Goal: Find specific page/section: Find specific page/section

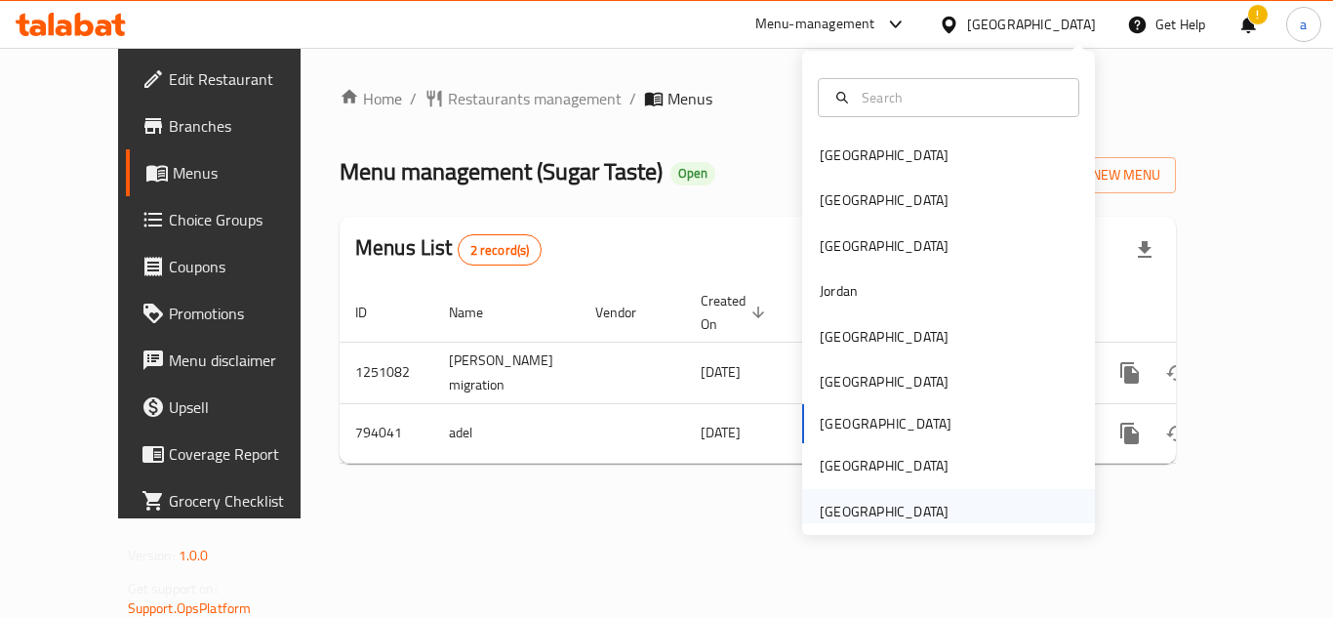
click at [891, 514] on div "[GEOGRAPHIC_DATA]" at bounding box center [884, 511] width 129 height 21
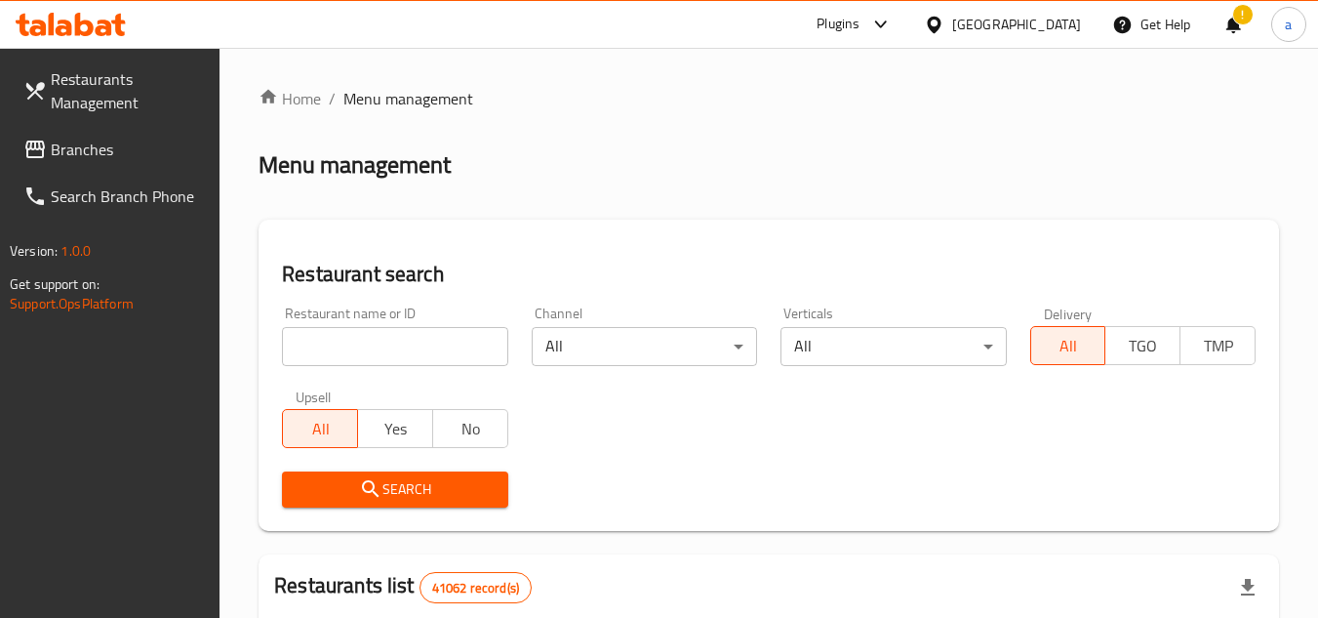
click at [109, 160] on span "Branches" at bounding box center [128, 149] width 154 height 23
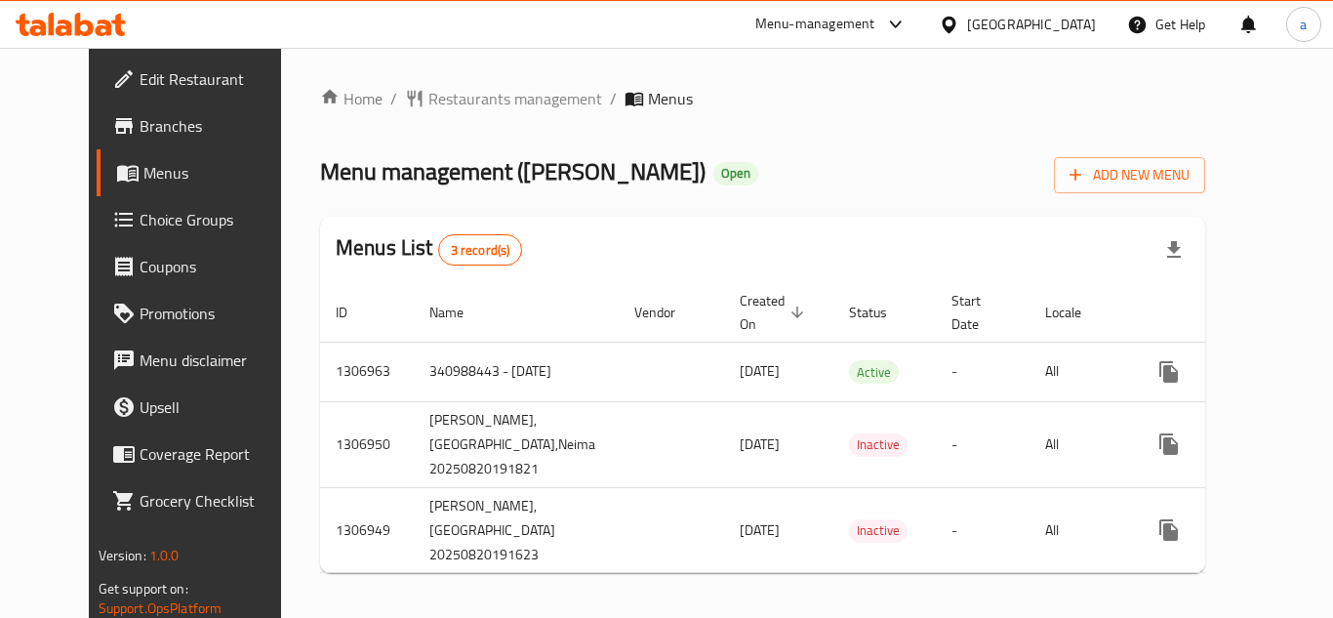
click at [1036, 23] on div "[GEOGRAPHIC_DATA]" at bounding box center [1031, 24] width 129 height 21
drag, startPoint x: 684, startPoint y: 165, endPoint x: 856, endPoint y: 26, distance: 220.7
click at [684, 164] on div "Menu management ( [PERSON_NAME] ) Open Add New Menu" at bounding box center [762, 171] width 885 height 44
click at [869, 3] on div "Menu-management" at bounding box center [831, 24] width 183 height 47
click at [855, 16] on div "Menu-management" at bounding box center [815, 24] width 120 height 23
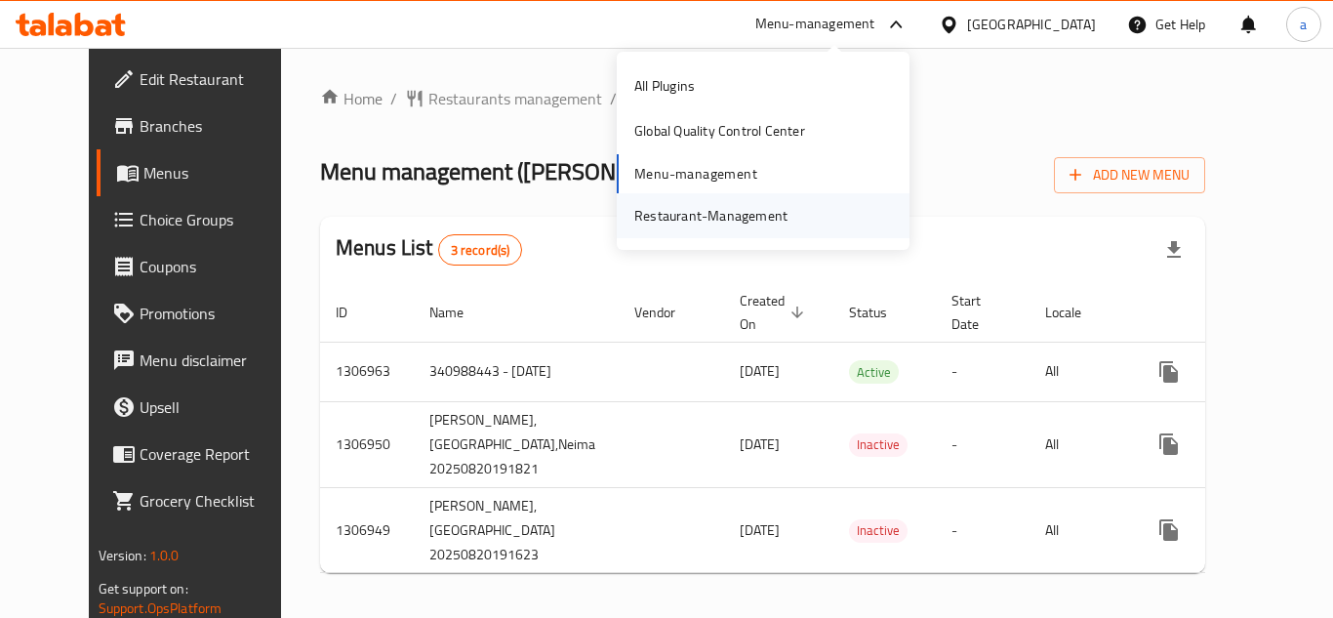
click at [737, 216] on div "Restaurant-Management" at bounding box center [710, 215] width 153 height 21
